Goal: Find specific page/section: Find specific page/section

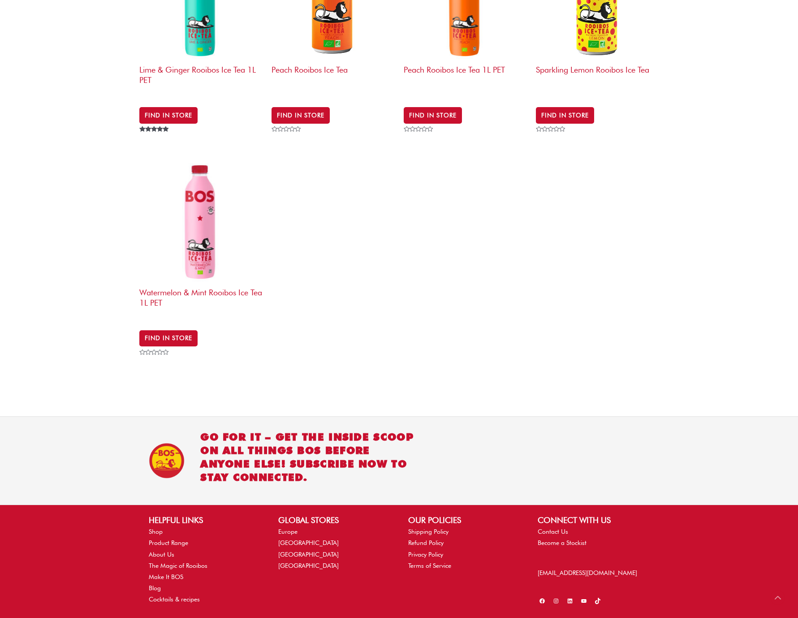
scroll to position [662, 0]
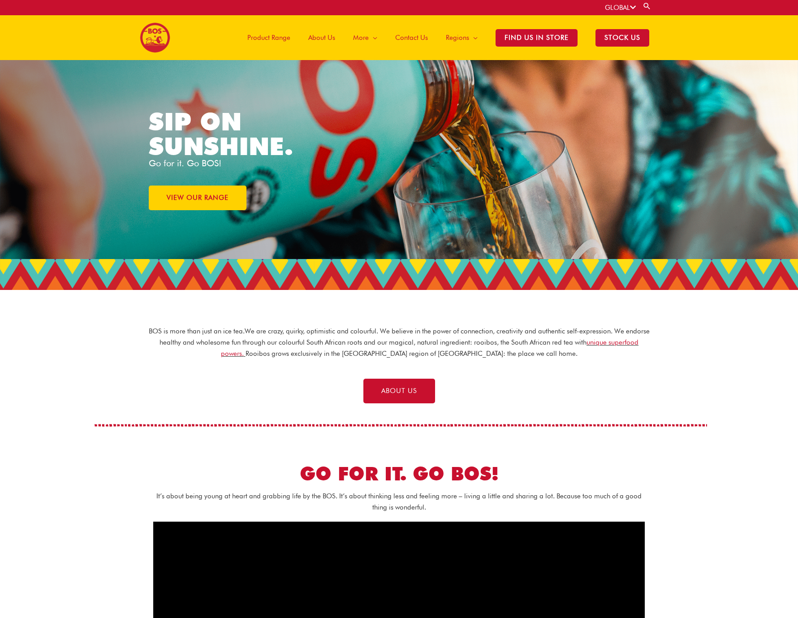
click at [419, 38] on span "Contact Us" at bounding box center [411, 37] width 33 height 27
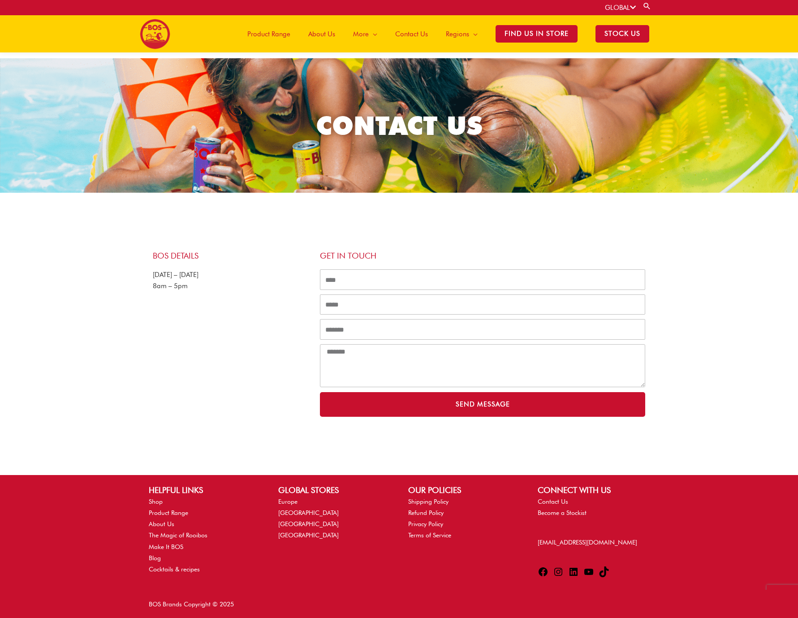
scroll to position [1, 0]
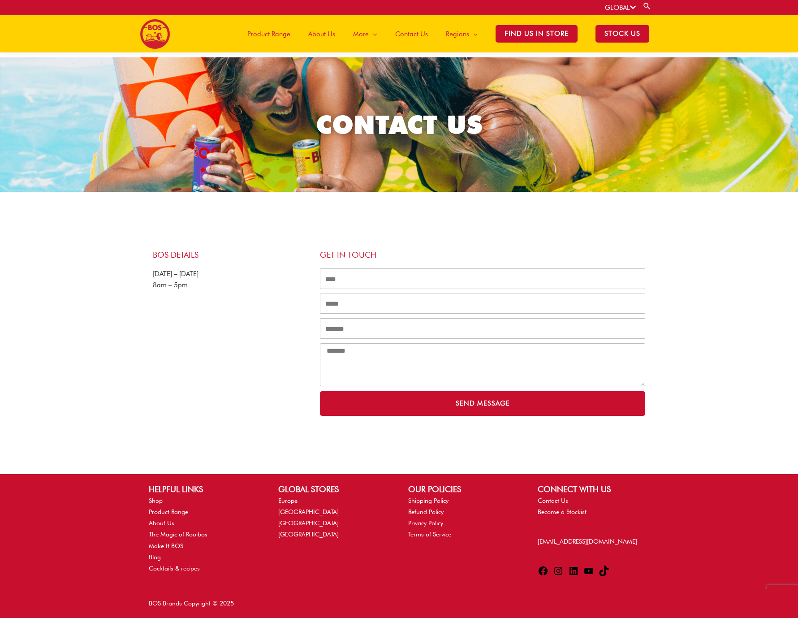
click at [263, 30] on span "Product Range" at bounding box center [268, 34] width 43 height 27
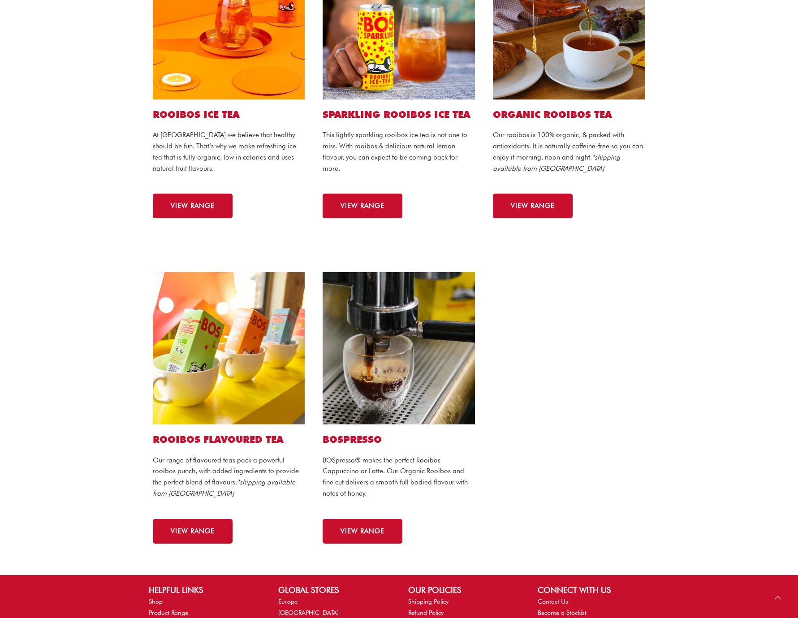
scroll to position [399, 0]
